Goal: Find specific page/section: Find specific page/section

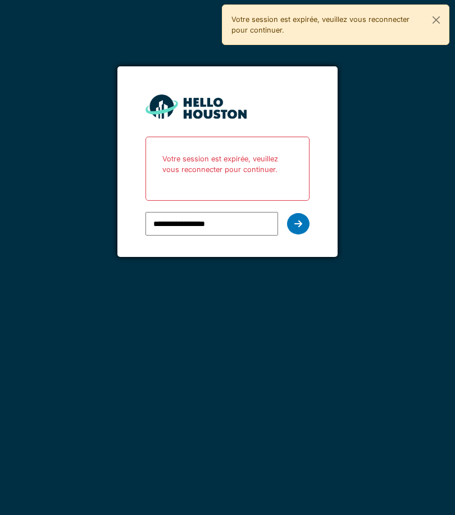
click at [299, 221] on icon at bounding box center [298, 223] width 8 height 9
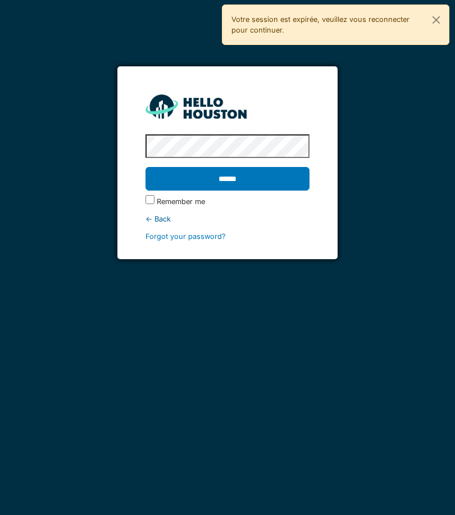
click at [283, 183] on input "******" at bounding box center [227, 179] width 164 height 24
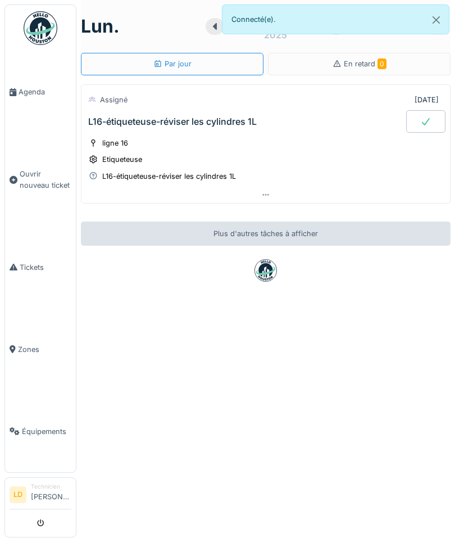
click at [38, 94] on span "Agenda" at bounding box center [45, 92] width 53 height 11
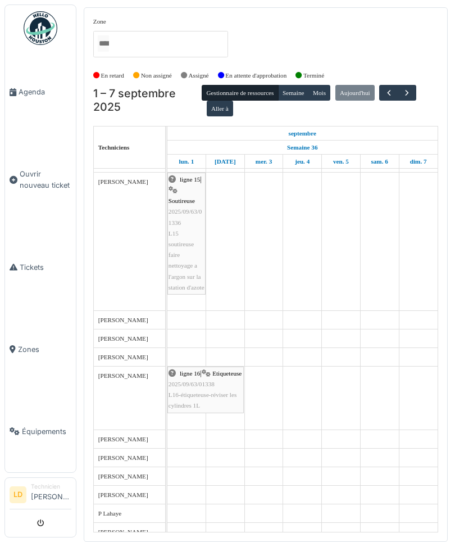
scroll to position [36, 0]
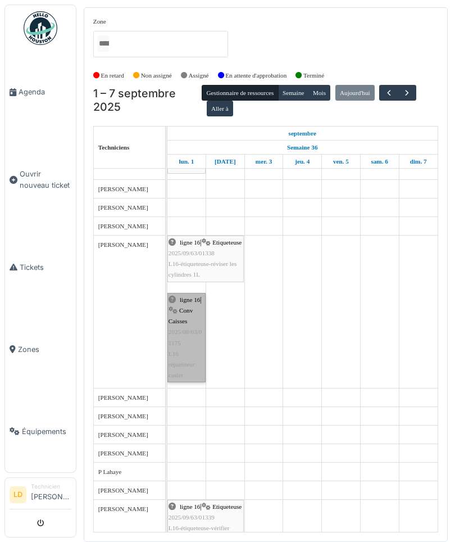
click at [182, 349] on link "ligne 16 | Conv Caisses 2025/08/63/01175 L16 répartiteur casier" at bounding box center [186, 338] width 38 height 90
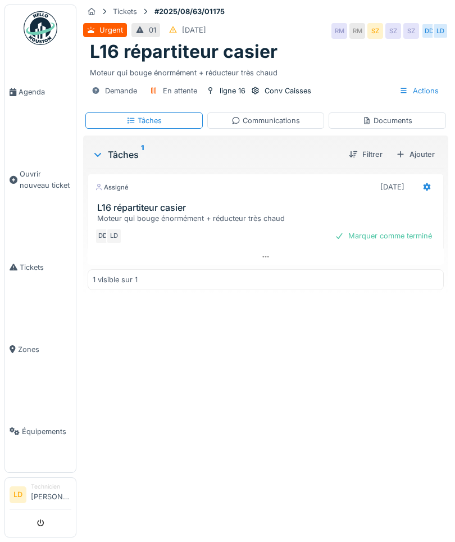
click at [418, 116] on div "Documents" at bounding box center [387, 120] width 117 height 16
